Goal: Book appointment/travel/reservation

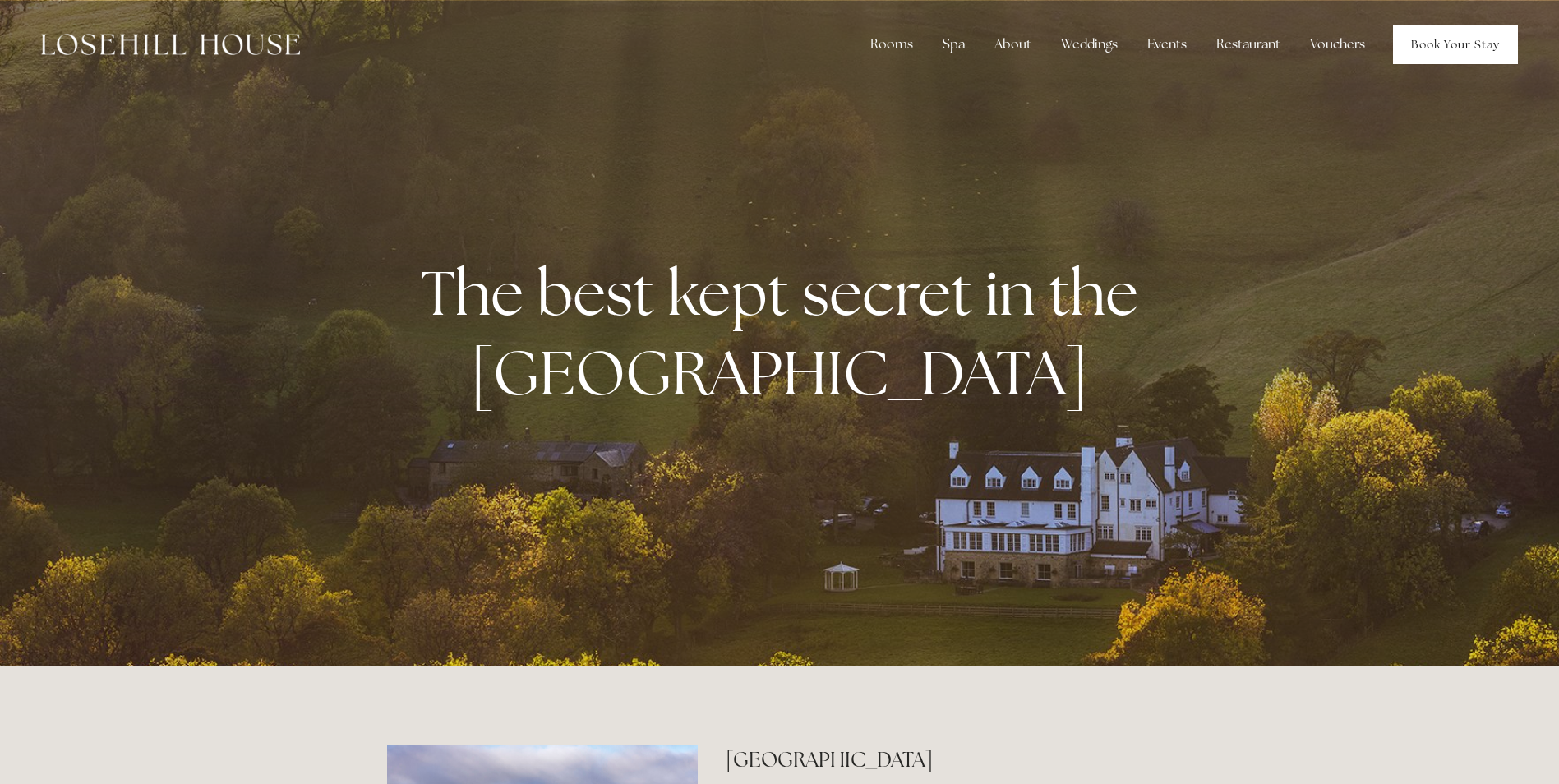
click at [1416, 51] on link "Book Your Stay" at bounding box center [1455, 44] width 125 height 39
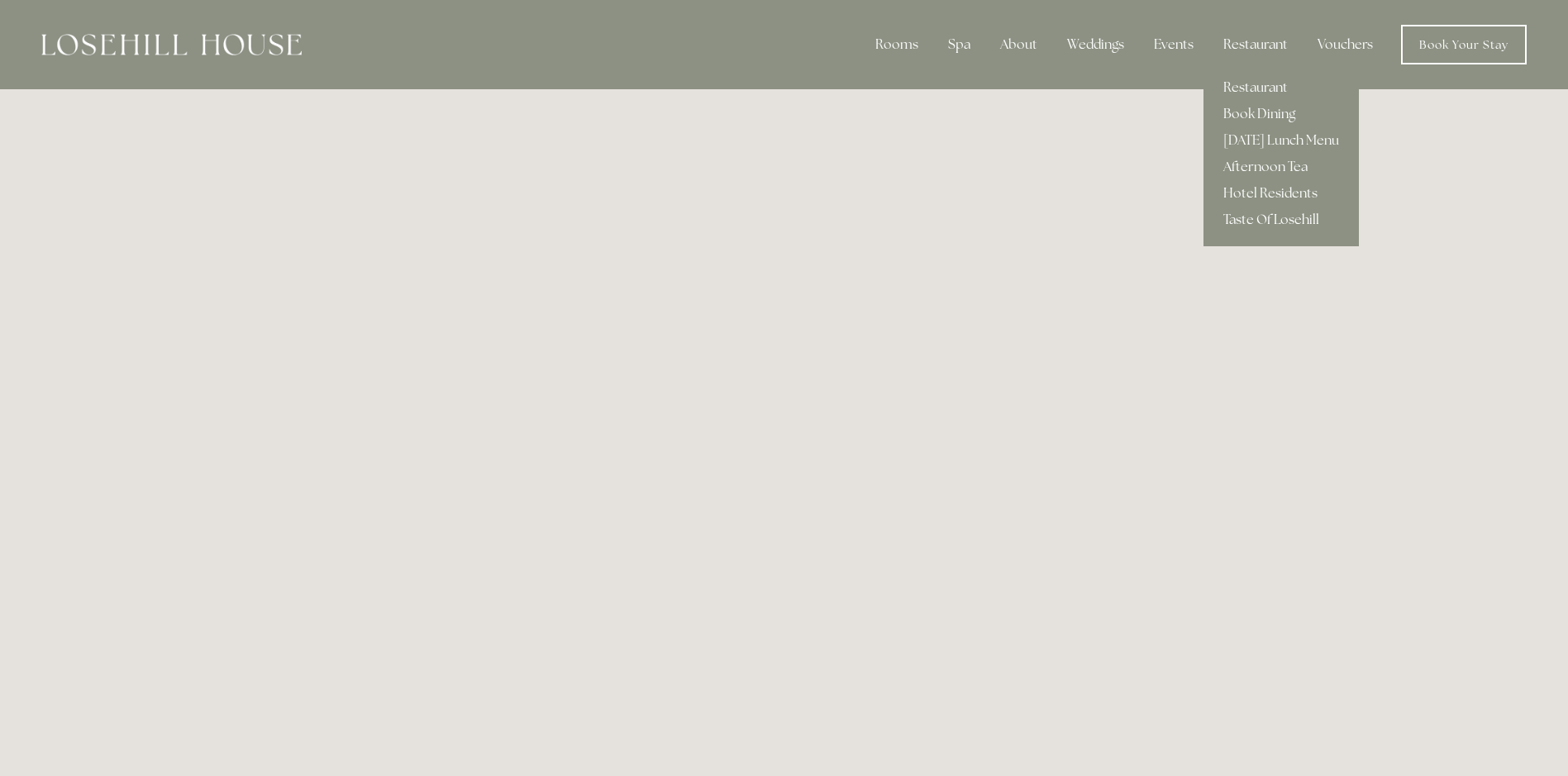
click at [1238, 213] on link "Taste Of Losehill" at bounding box center [1281, 219] width 155 height 27
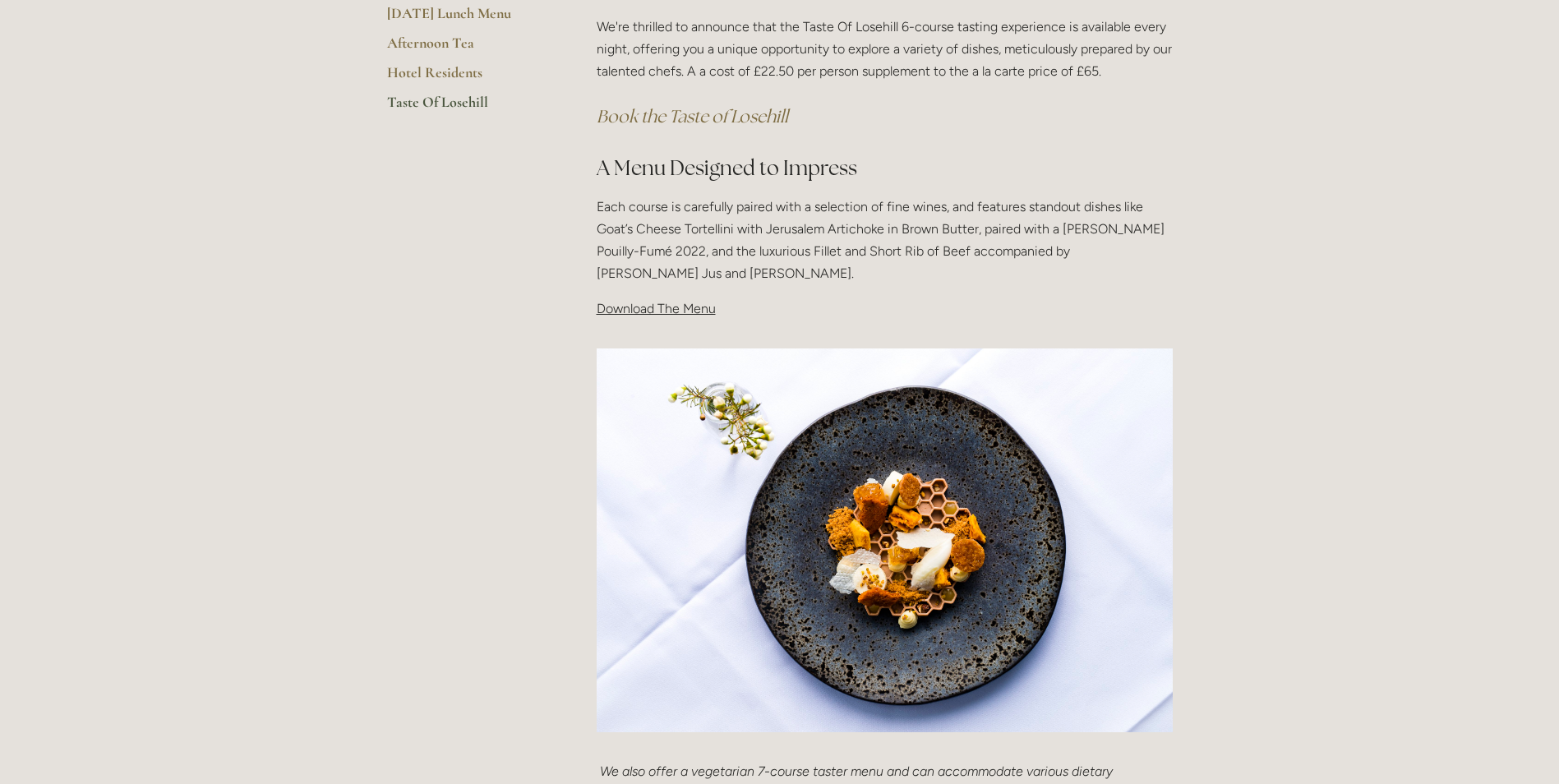
scroll to position [493, 0]
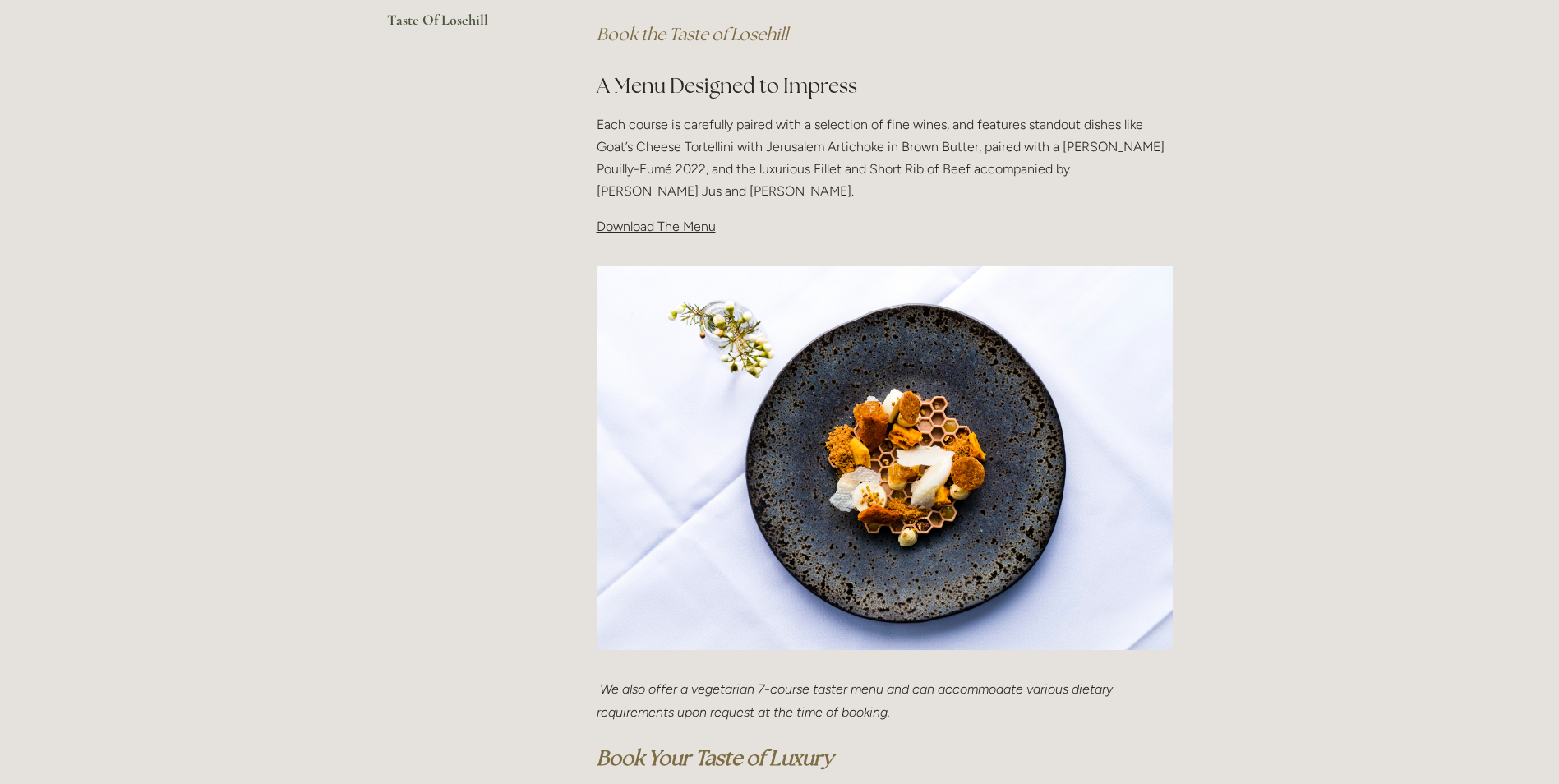
click at [683, 227] on span "Download The Menu" at bounding box center [656, 226] width 119 height 15
click at [643, 231] on span "Download The Menu" at bounding box center [656, 226] width 119 height 15
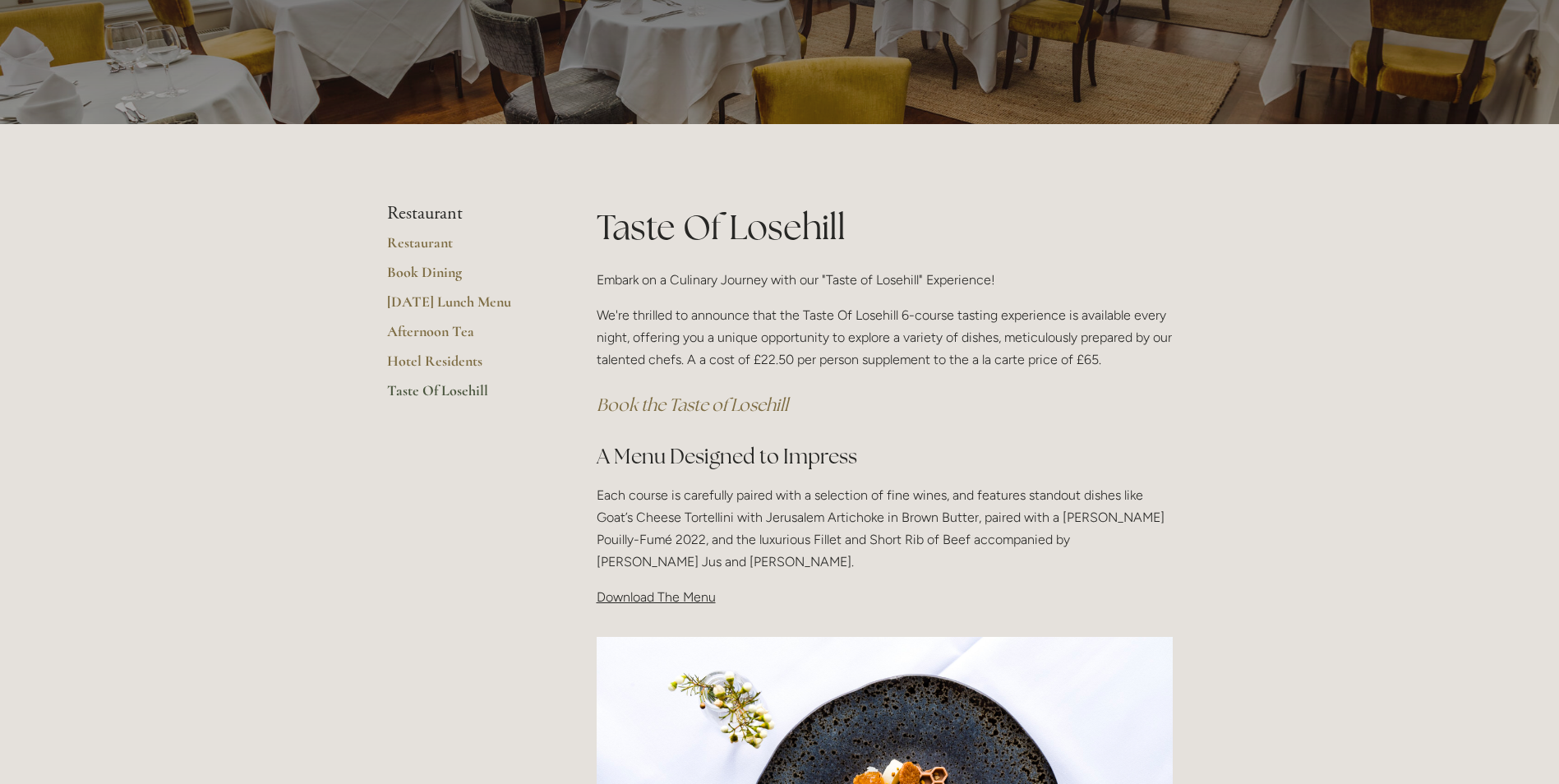
scroll to position [164, 0]
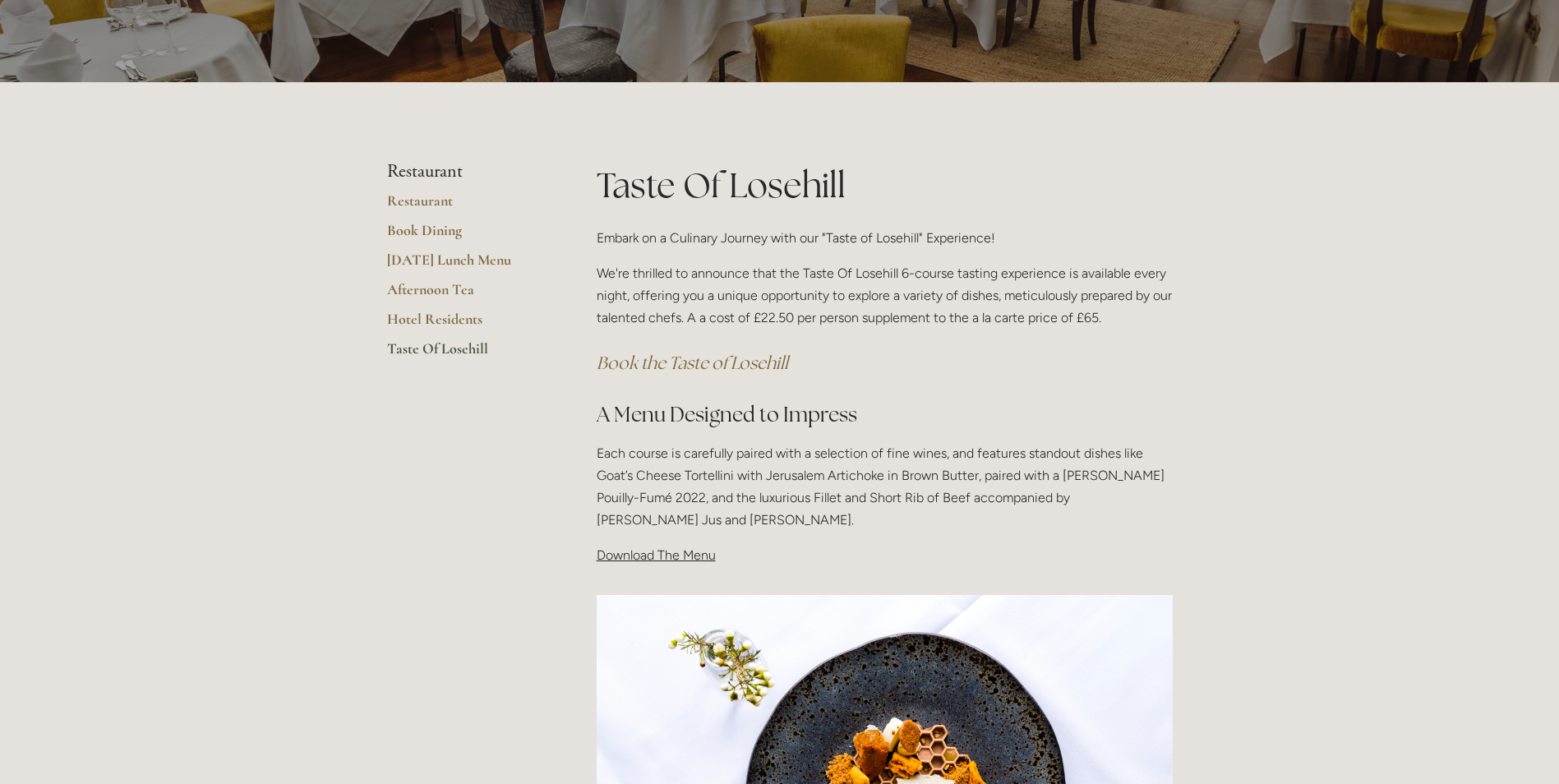
click at [650, 554] on span "Download The Menu" at bounding box center [656, 555] width 119 height 15
click at [708, 554] on span "Download The Menu" at bounding box center [656, 555] width 119 height 15
click at [720, 364] on em "Book the Taste of Losehill" at bounding box center [692, 362] width 192 height 22
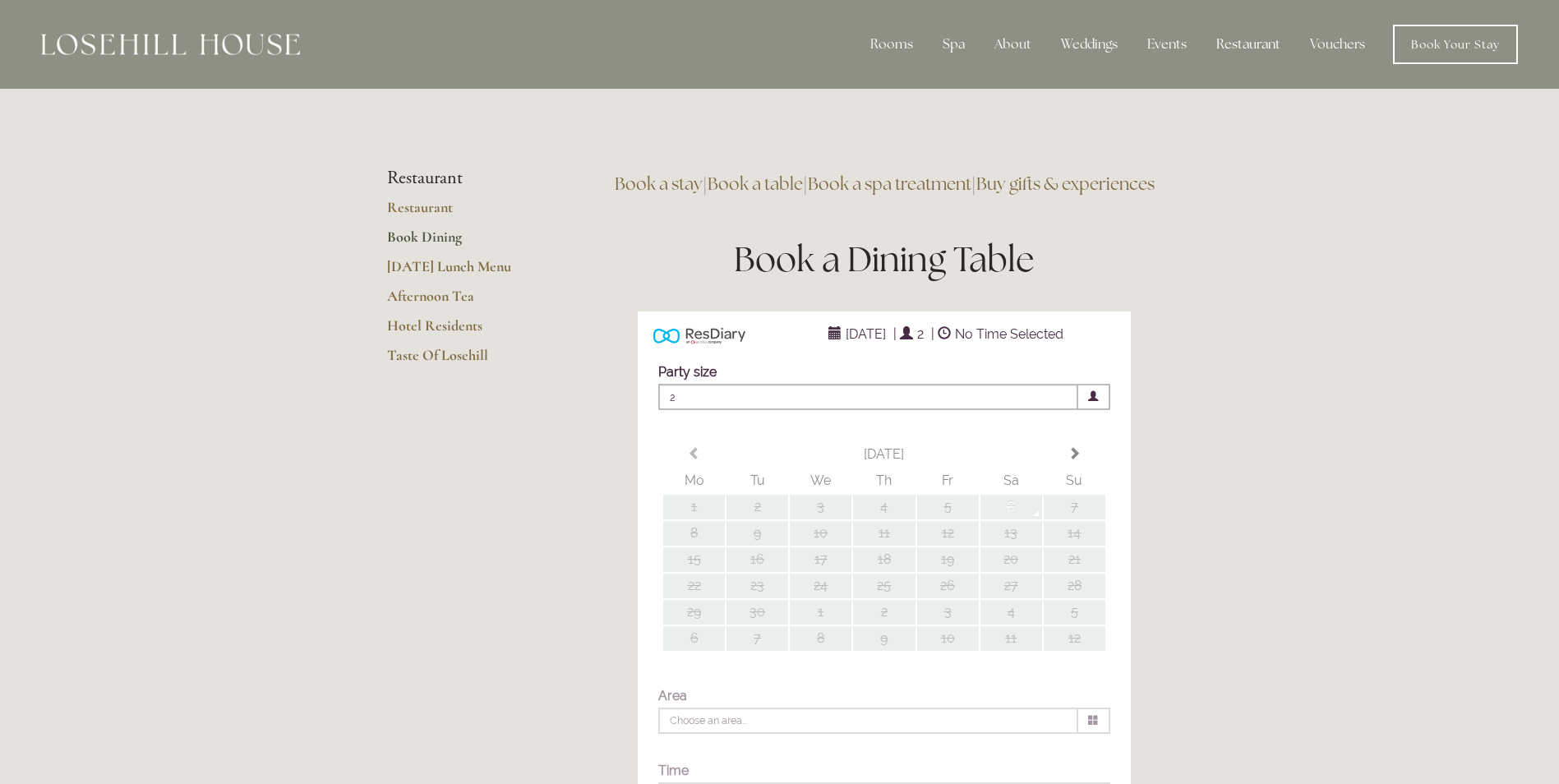
type input "Any Area"
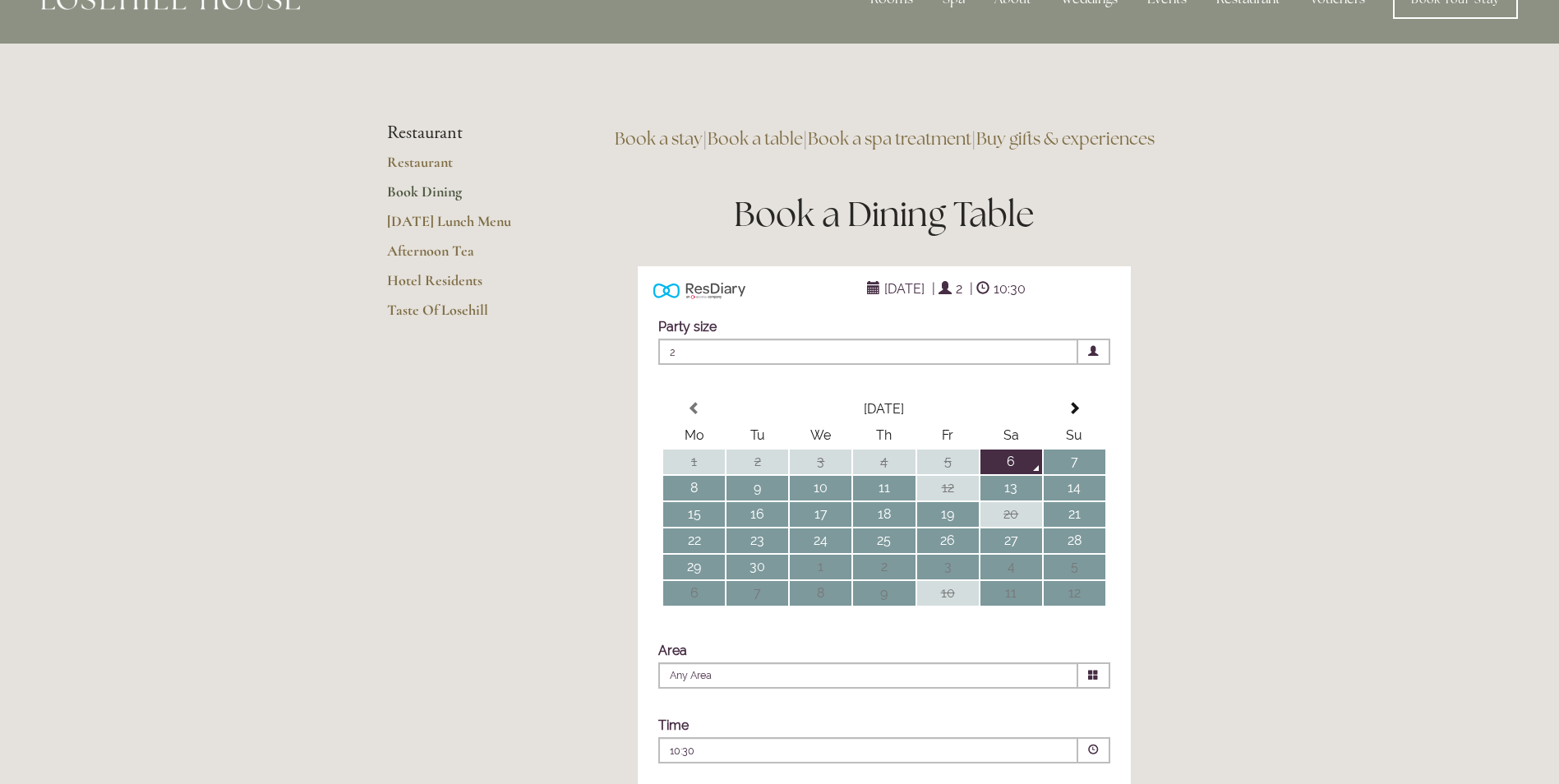
scroll to position [82, 0]
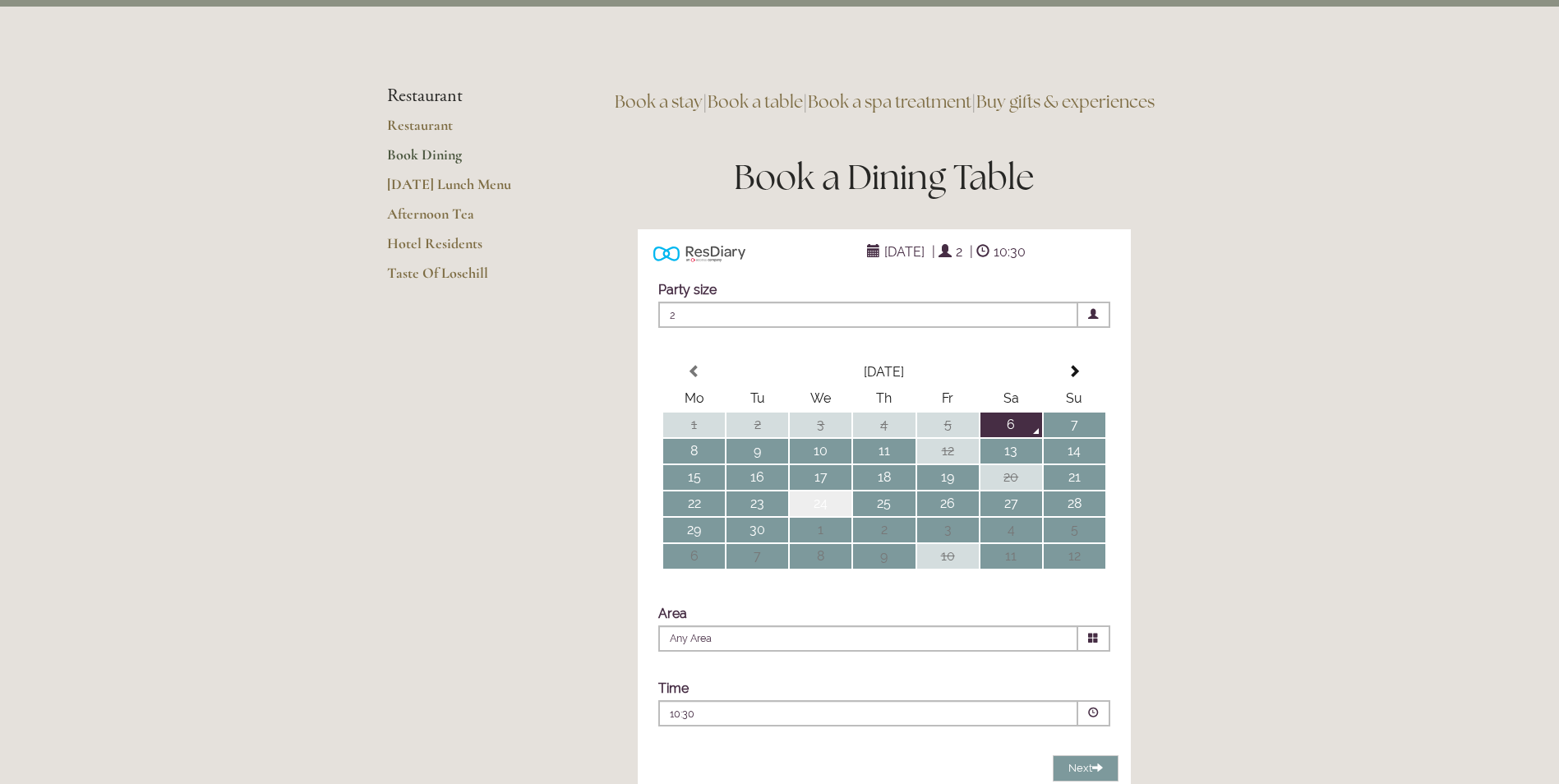
click at [831, 516] on td "24" at bounding box center [820, 503] width 62 height 25
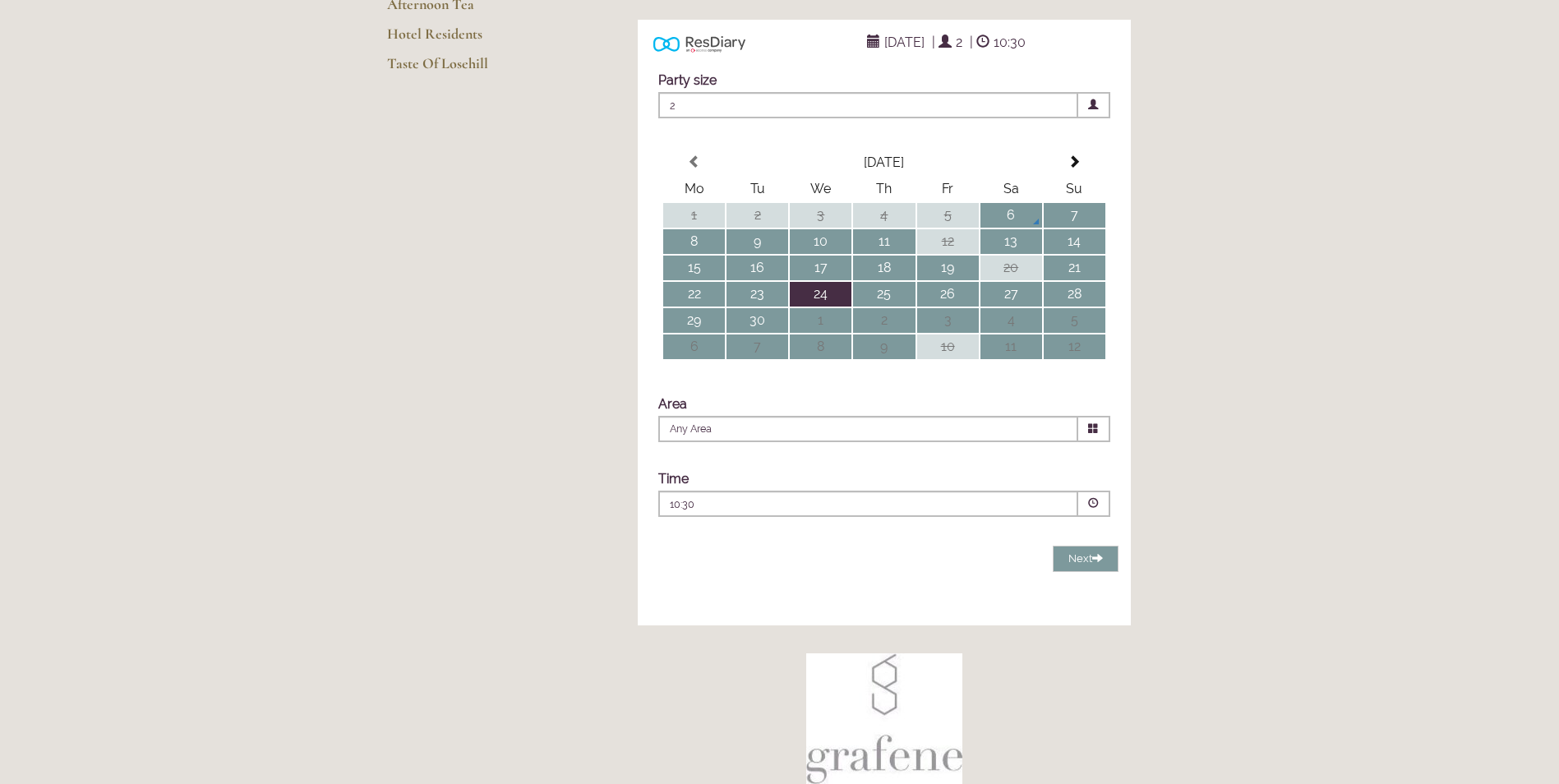
scroll to position [329, 0]
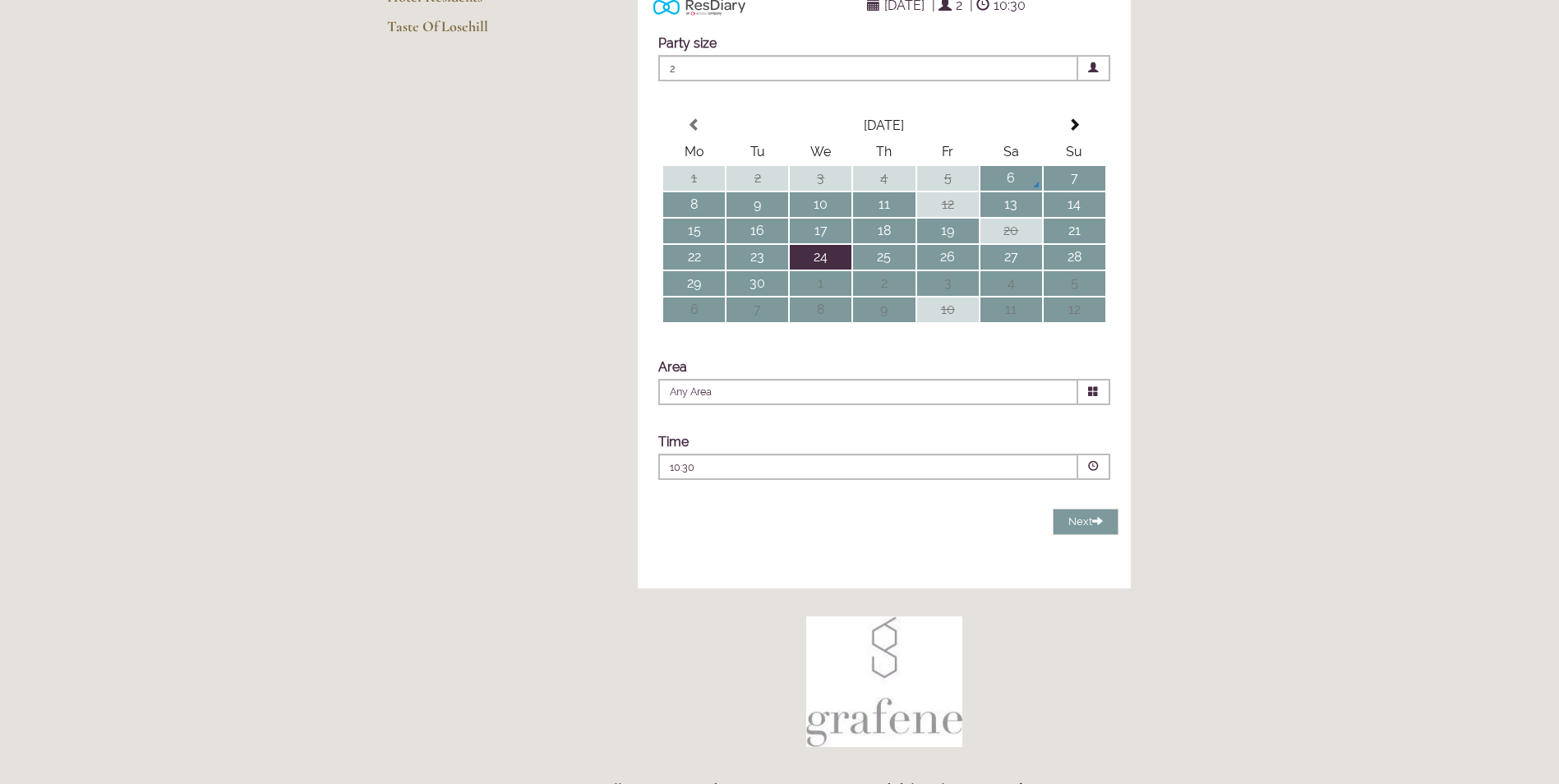
click at [1094, 471] on span at bounding box center [1094, 467] width 11 height 11
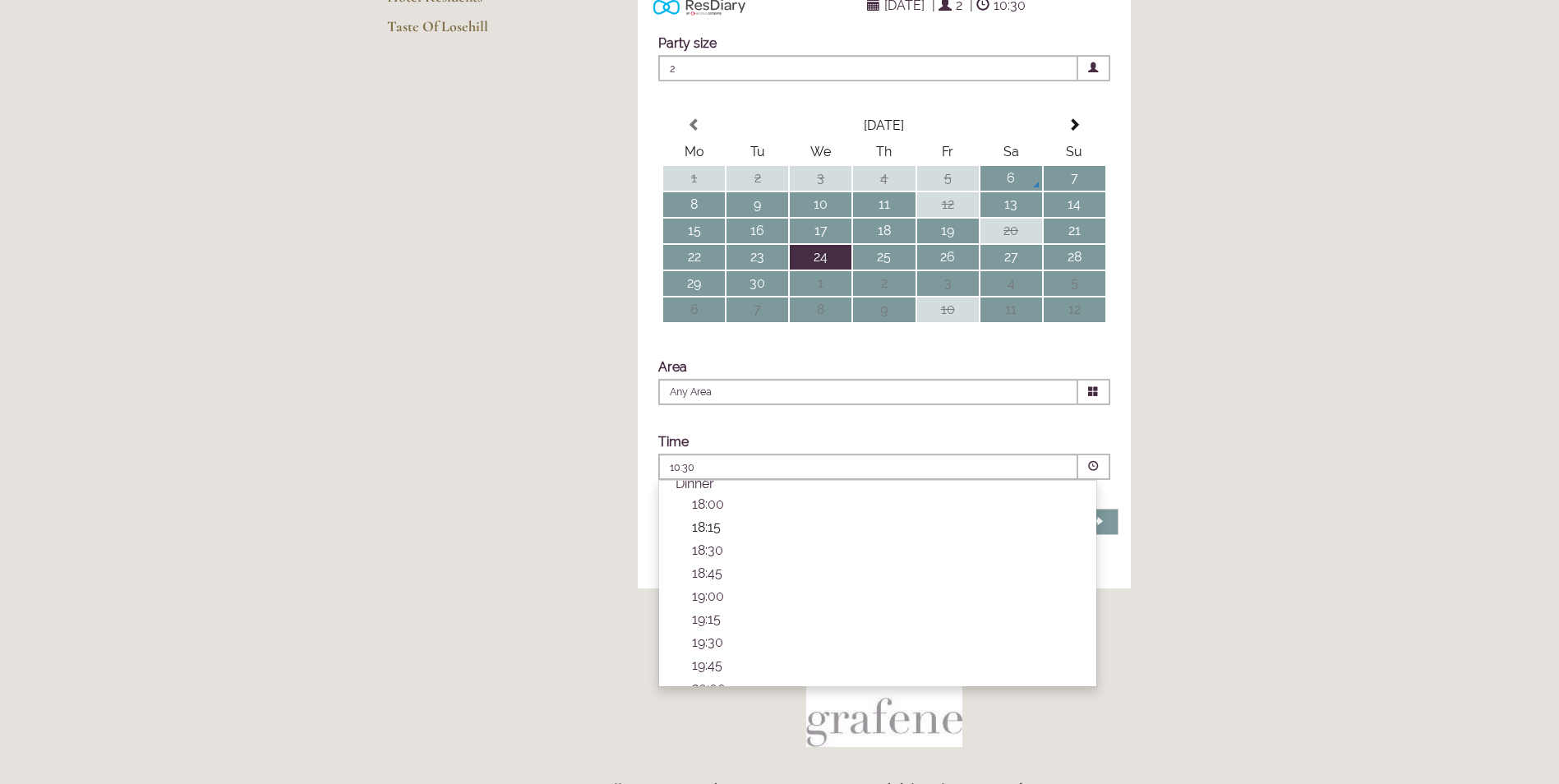
scroll to position [575, 0]
click at [718, 583] on p "19:15" at bounding box center [886, 575] width 388 height 15
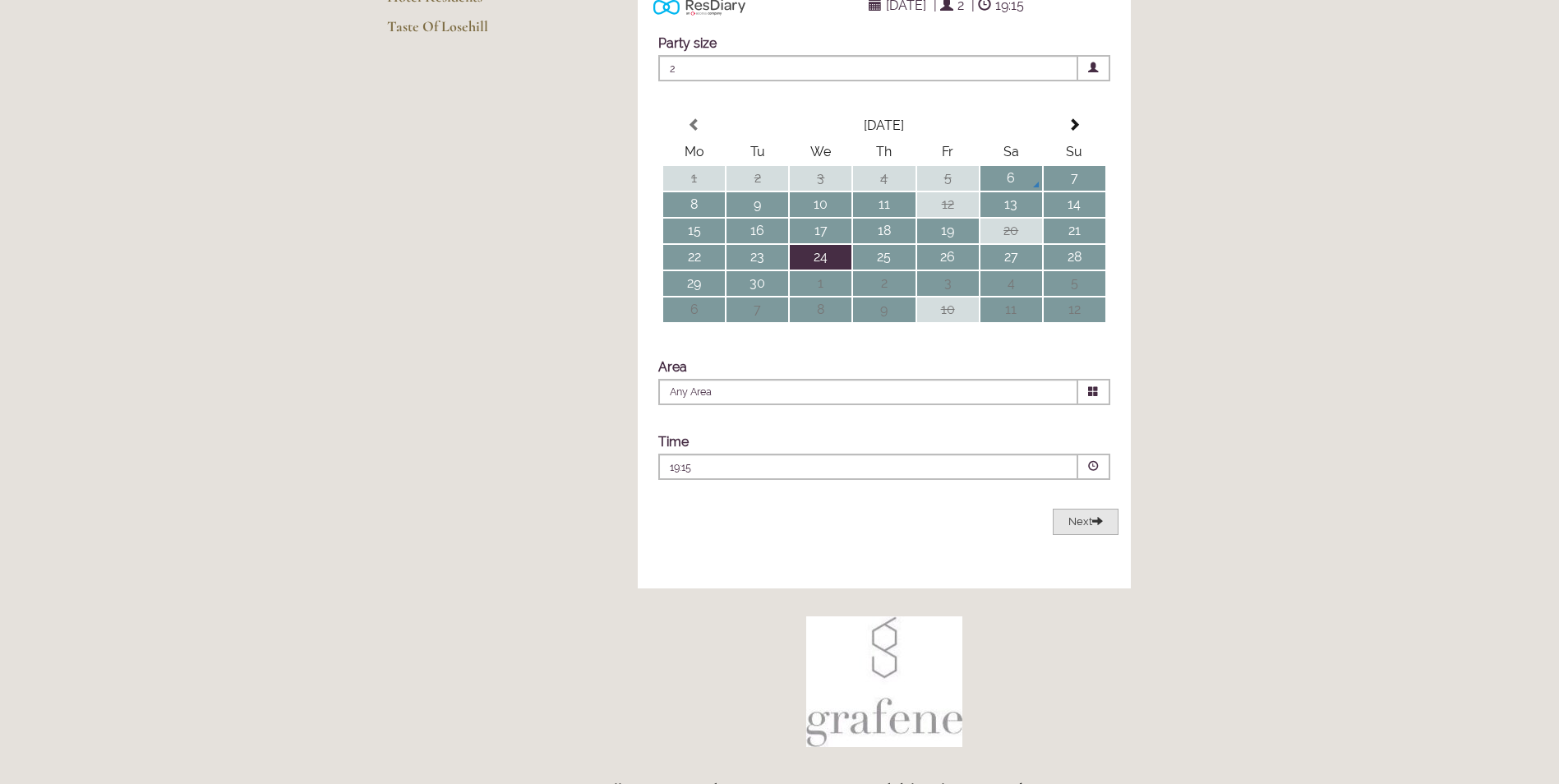
click at [1077, 528] on span "Next" at bounding box center [1086, 521] width 35 height 13
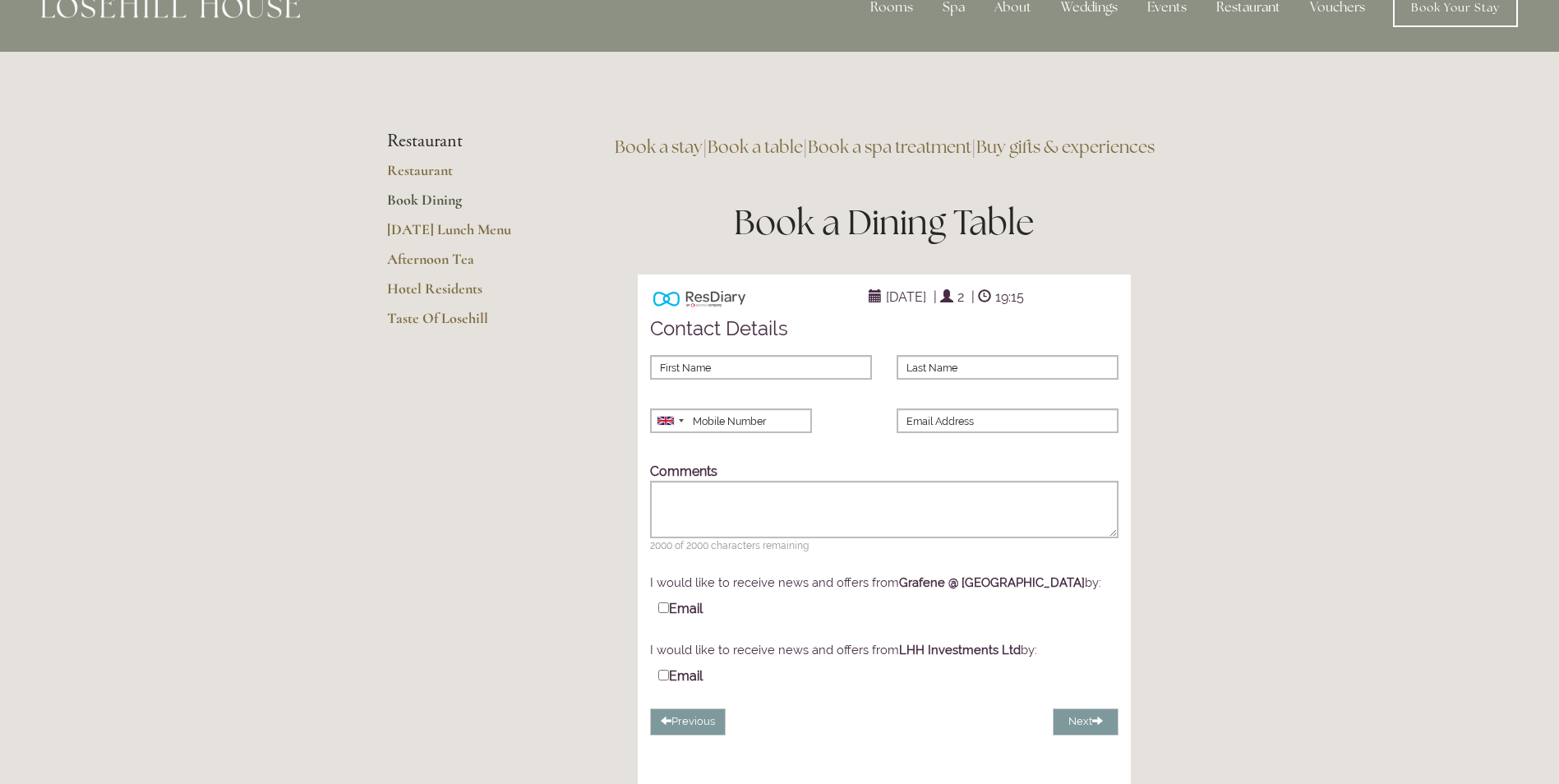
scroll to position [0, 0]
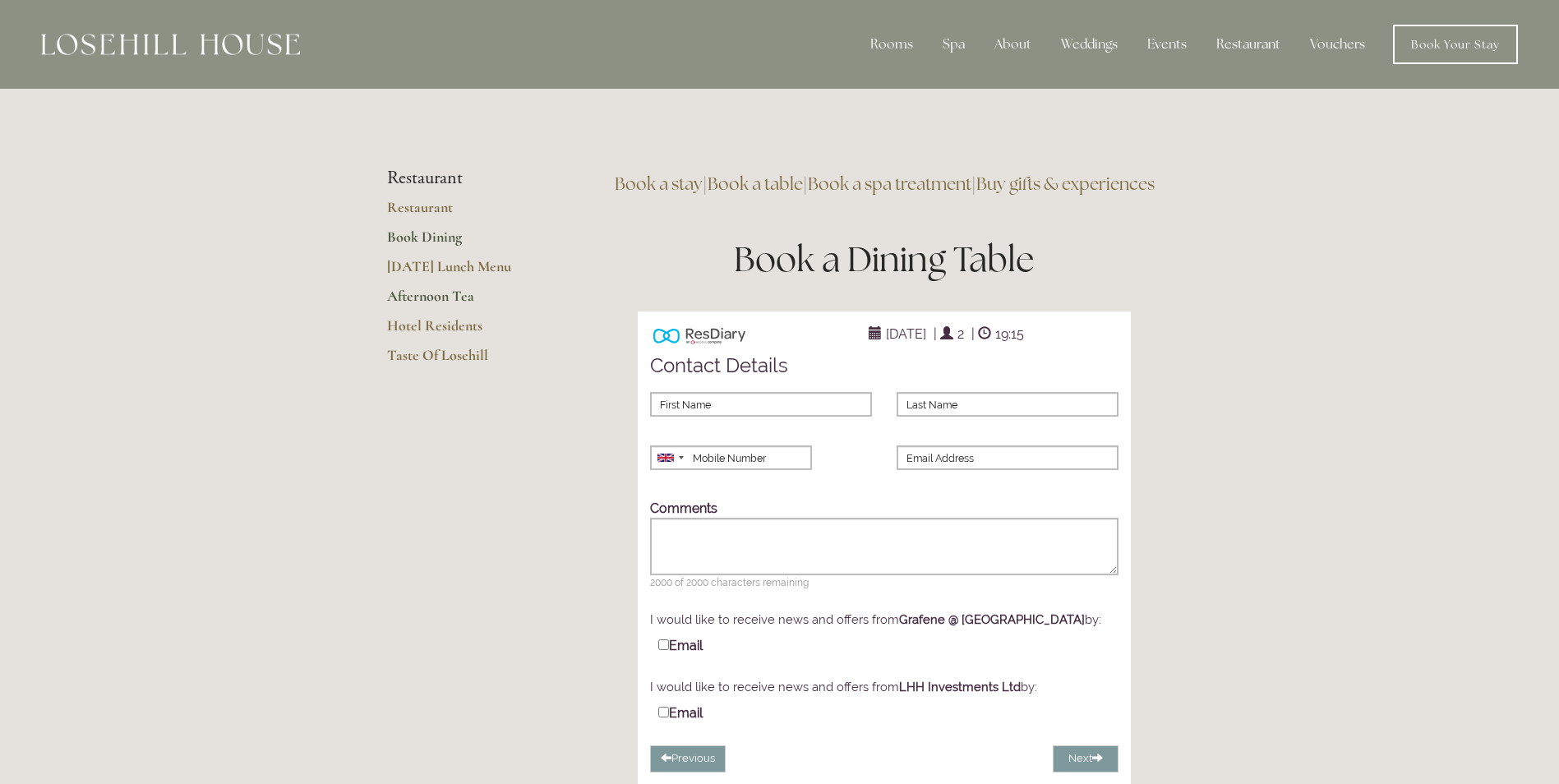
click at [442, 295] on link "Afternoon Tea" at bounding box center [465, 302] width 157 height 30
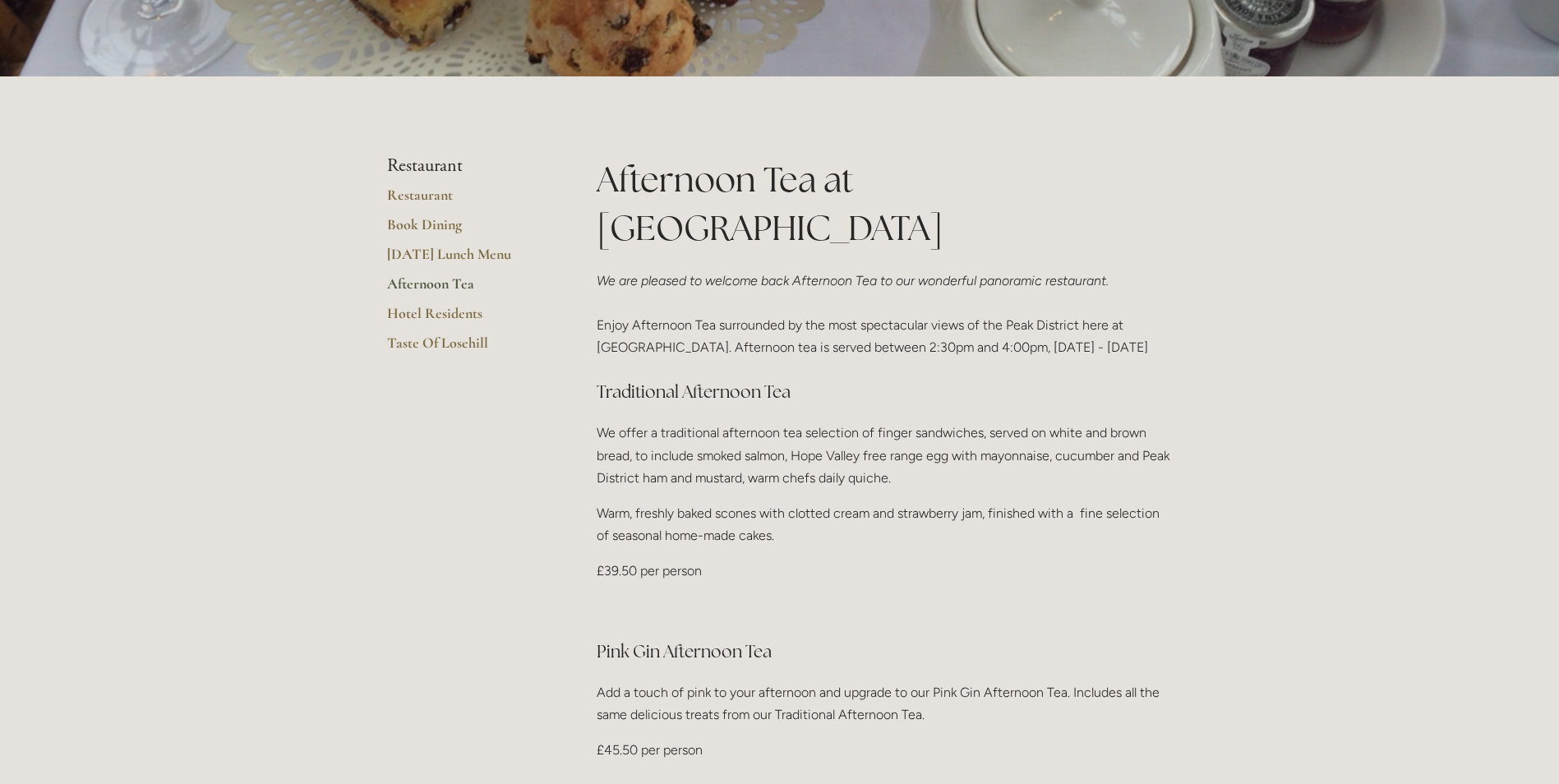
scroll to position [329, 0]
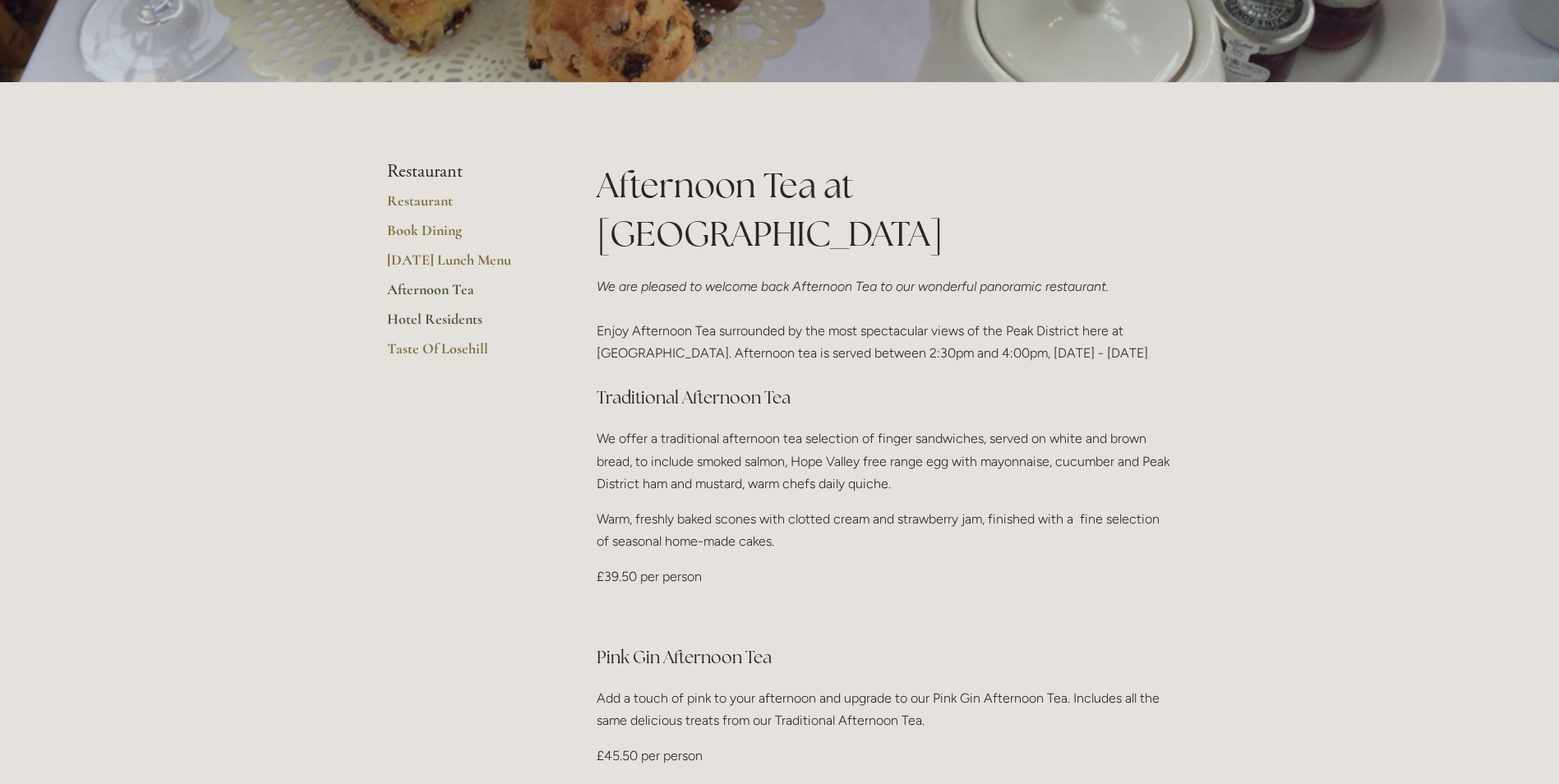
click at [412, 320] on link "Hotel Residents" at bounding box center [465, 324] width 157 height 30
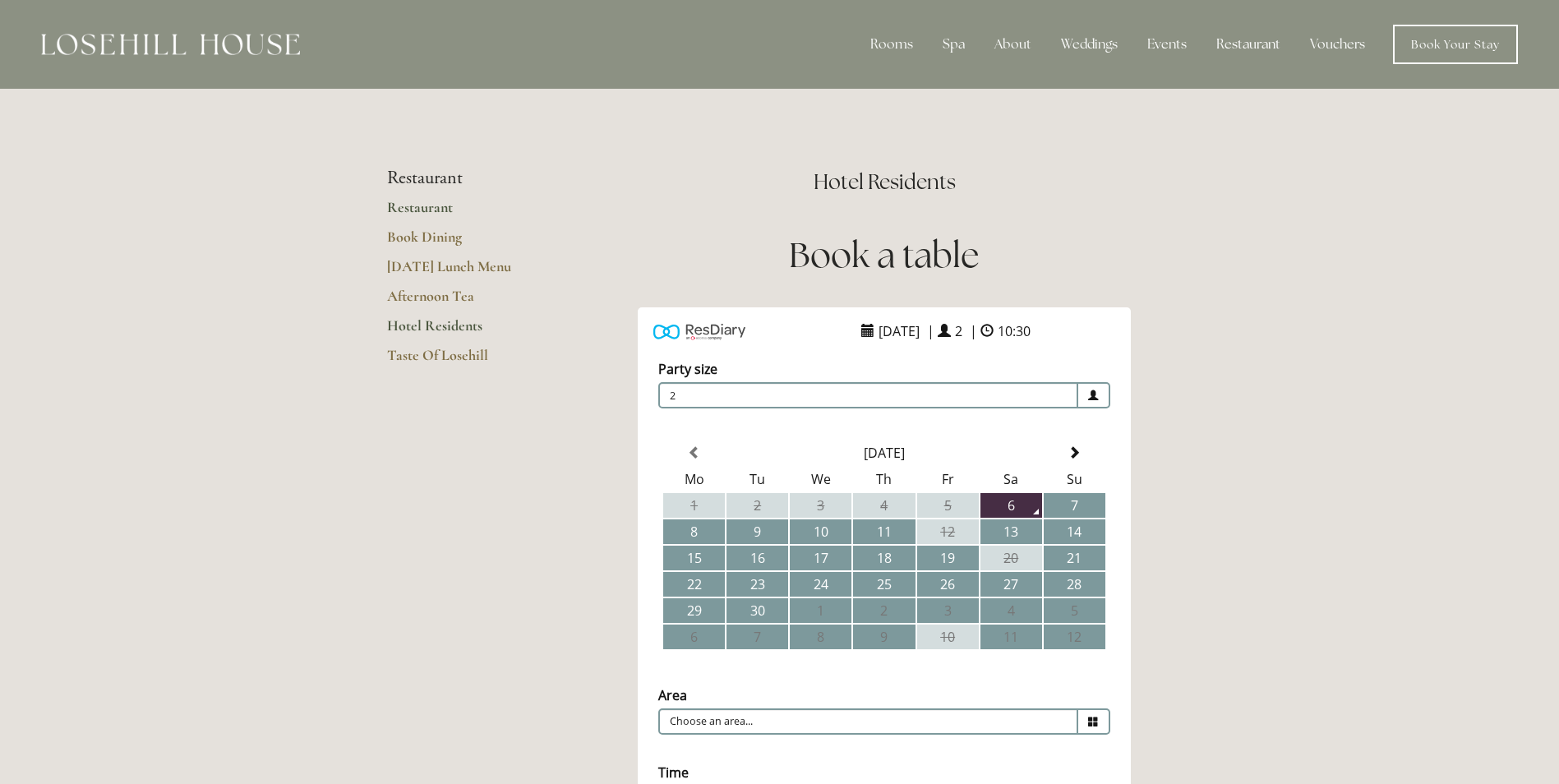
click at [418, 209] on link "Restaurant" at bounding box center [465, 213] width 157 height 30
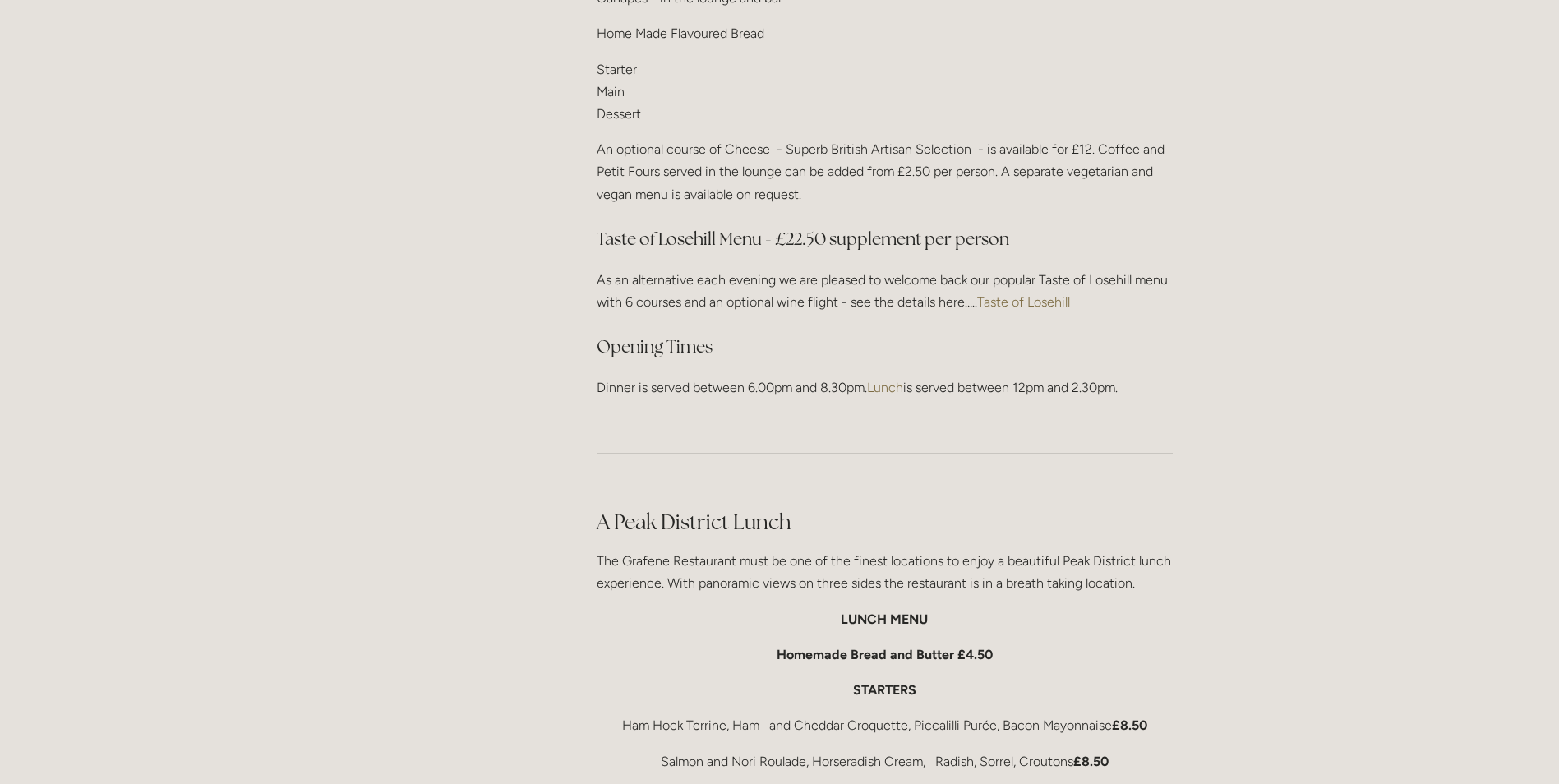
scroll to position [2219, 0]
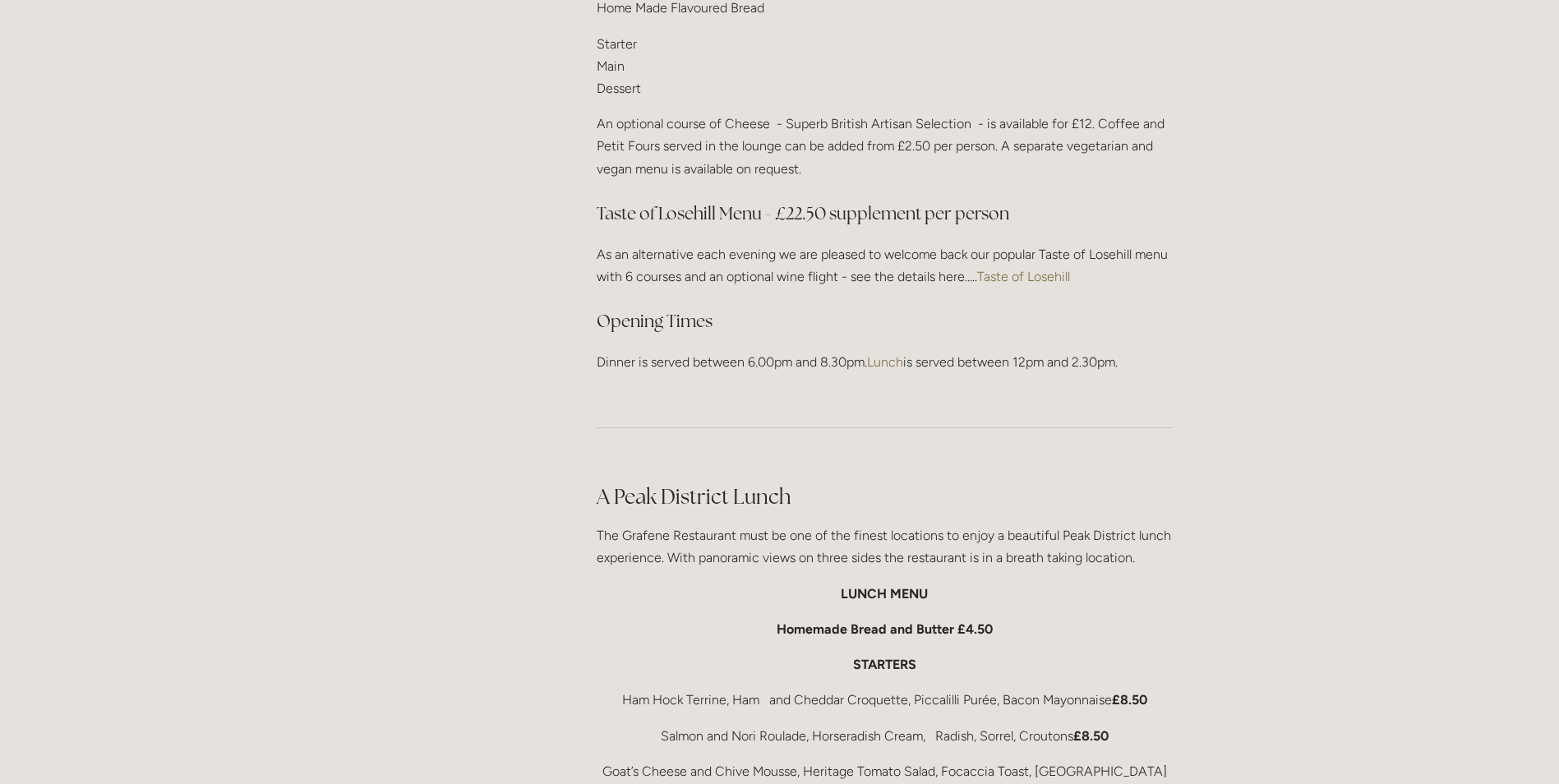
click at [1024, 271] on link "Taste of Losehill" at bounding box center [1024, 276] width 93 height 15
